Goal: Information Seeking & Learning: Learn about a topic

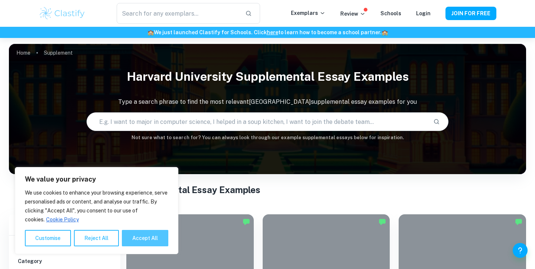
click at [143, 237] on button "Accept All" at bounding box center [145, 238] width 46 height 16
checkbox input "true"
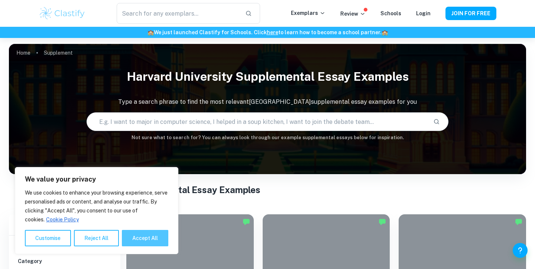
checkbox input "true"
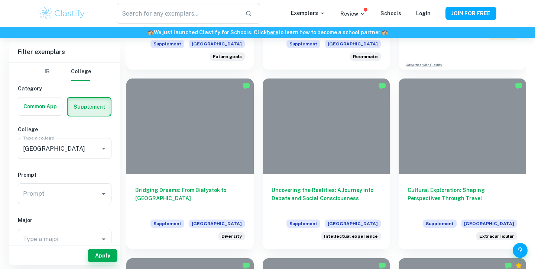
scroll to position [496, 0]
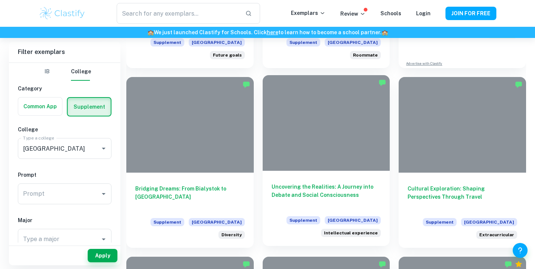
click at [330, 155] on div at bounding box center [326, 122] width 127 height 95
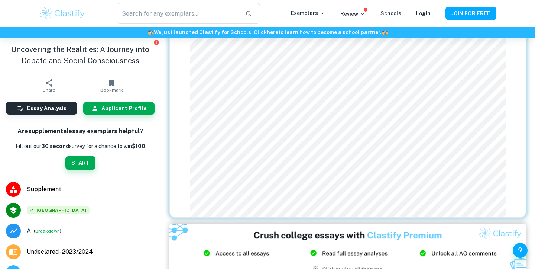
scroll to position [320, 0]
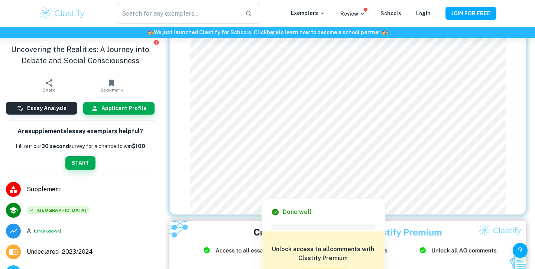
scroll to position [496, 0]
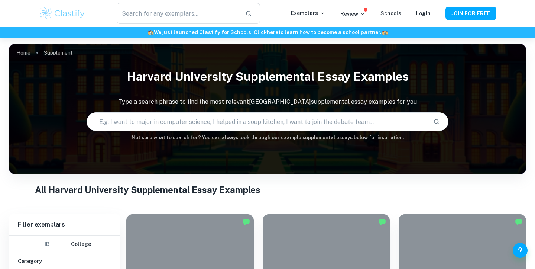
scroll to position [118, 0]
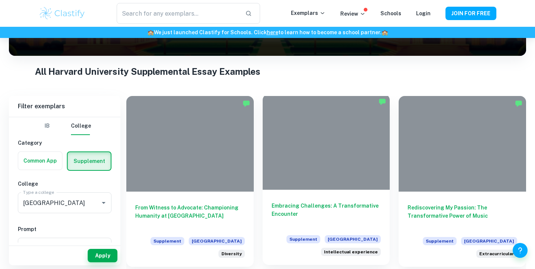
click at [327, 163] on div at bounding box center [326, 141] width 127 height 95
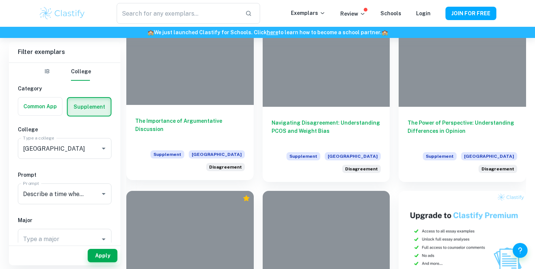
scroll to position [177, 0]
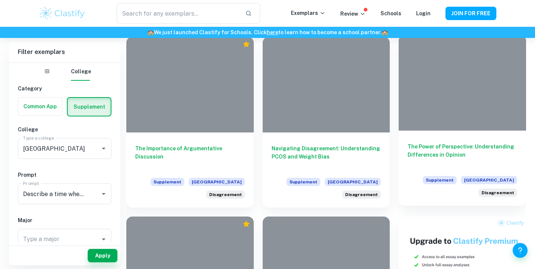
click at [501, 90] on div at bounding box center [462, 82] width 127 height 95
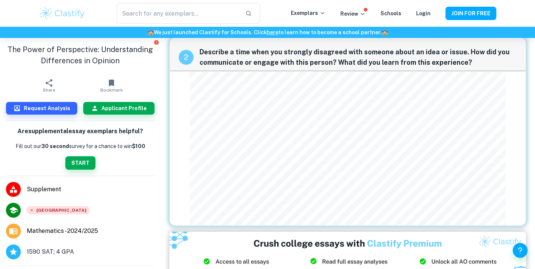
scroll to position [192, 0]
